Goal: Information Seeking & Learning: Learn about a topic

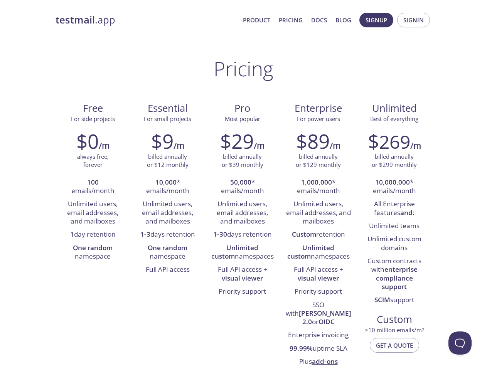
click at [376, 20] on span "Signup" at bounding box center [376, 20] width 22 height 10
click at [413, 20] on span "Signin" at bounding box center [413, 20] width 20 height 10
click at [93, 187] on li "100 emails/month" at bounding box center [92, 187] width 63 height 22
click at [93, 213] on li "Unlimited users, email addresses, and mailboxes" at bounding box center [92, 213] width 63 height 30
click at [93, 235] on li "1 day retention" at bounding box center [92, 234] width 63 height 13
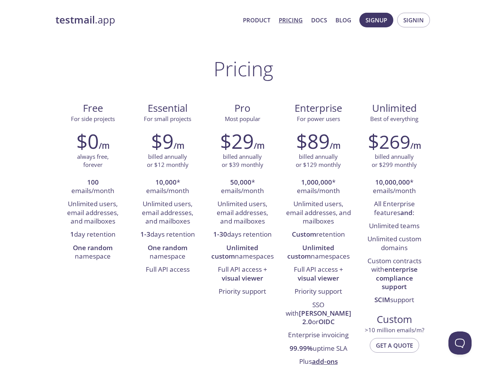
click at [93, 252] on li "One random namespace" at bounding box center [92, 253] width 63 height 22
click at [168, 187] on li "10,000 * emails/month" at bounding box center [167, 187] width 63 height 22
click at [168, 213] on li "Unlimited users, email addresses, and mailboxes" at bounding box center [167, 213] width 63 height 30
click at [168, 235] on li "1-3 days retention" at bounding box center [167, 234] width 63 height 13
click at [168, 252] on li "One random namespace" at bounding box center [167, 253] width 63 height 22
